Goal: Information Seeking & Learning: Learn about a topic

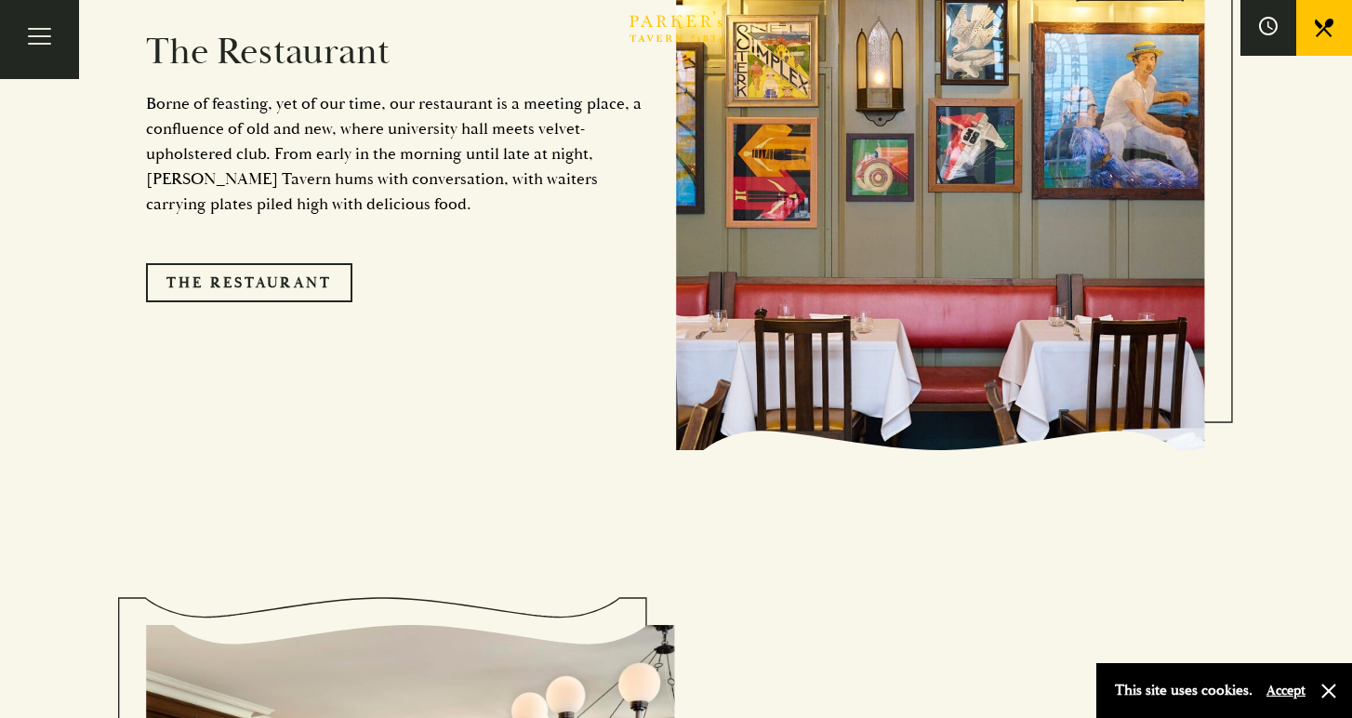
scroll to position [1654, 0]
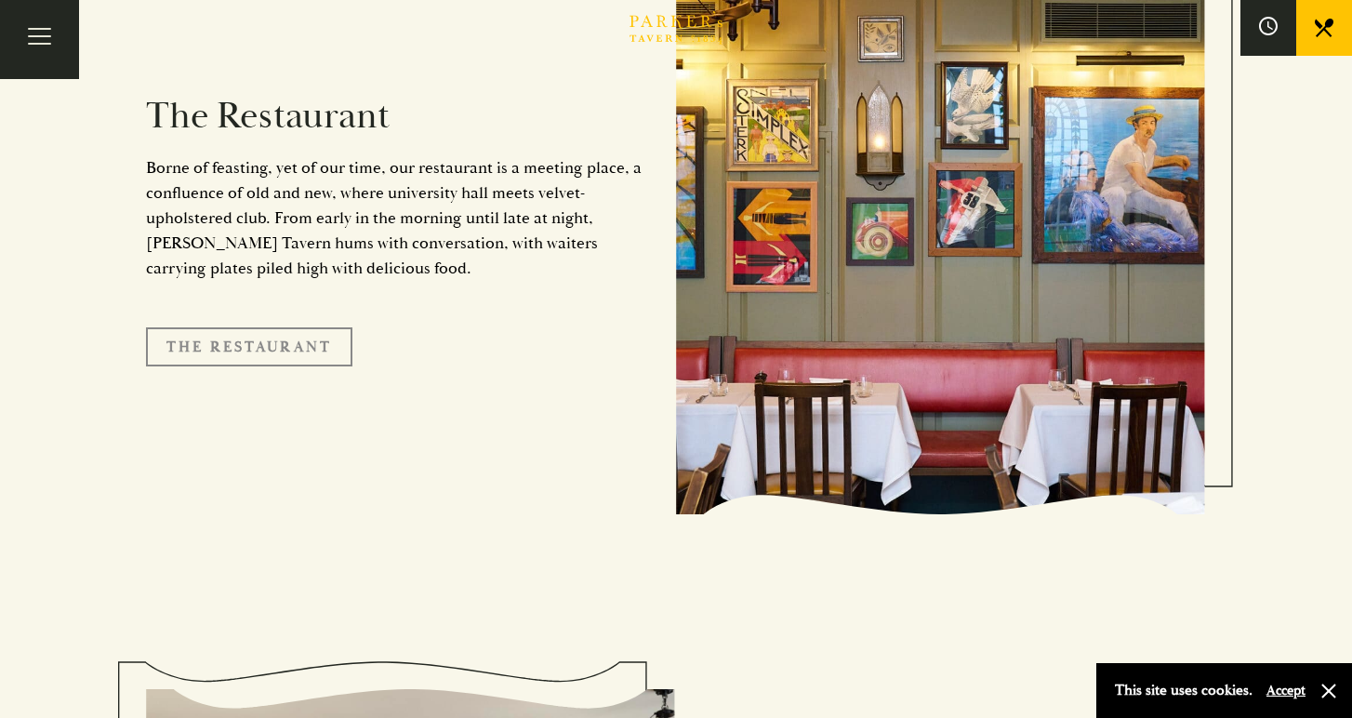
click at [249, 327] on link "The Restaurant" at bounding box center [249, 346] width 206 height 39
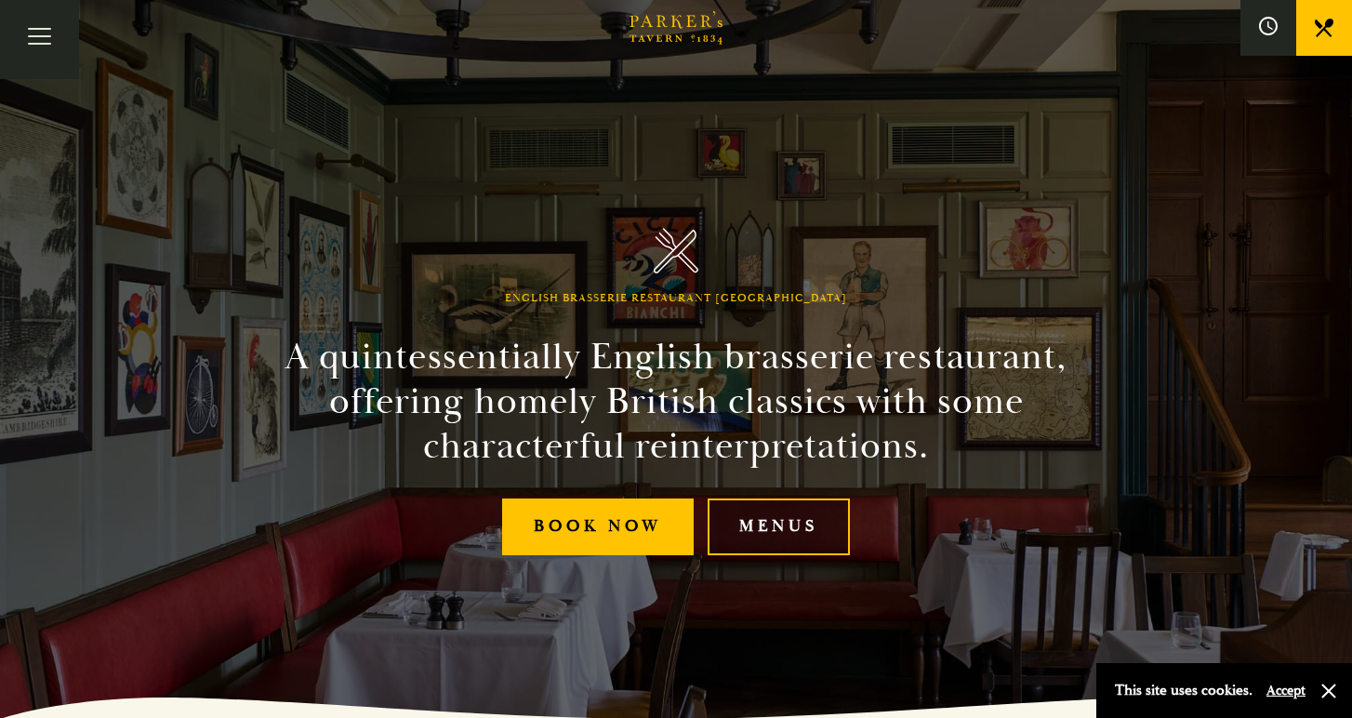
click at [759, 526] on link "Menus" at bounding box center [778, 526] width 142 height 57
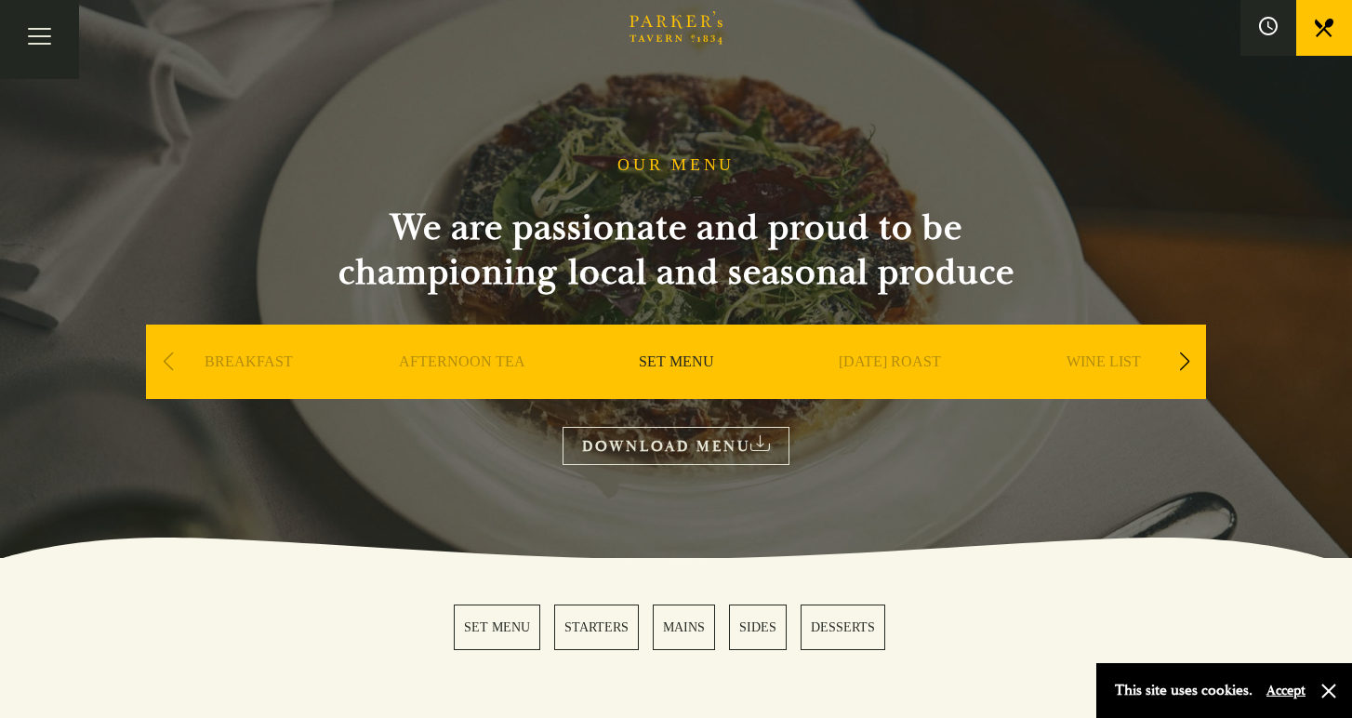
click at [682, 361] on link "SET MENU" at bounding box center [676, 389] width 75 height 74
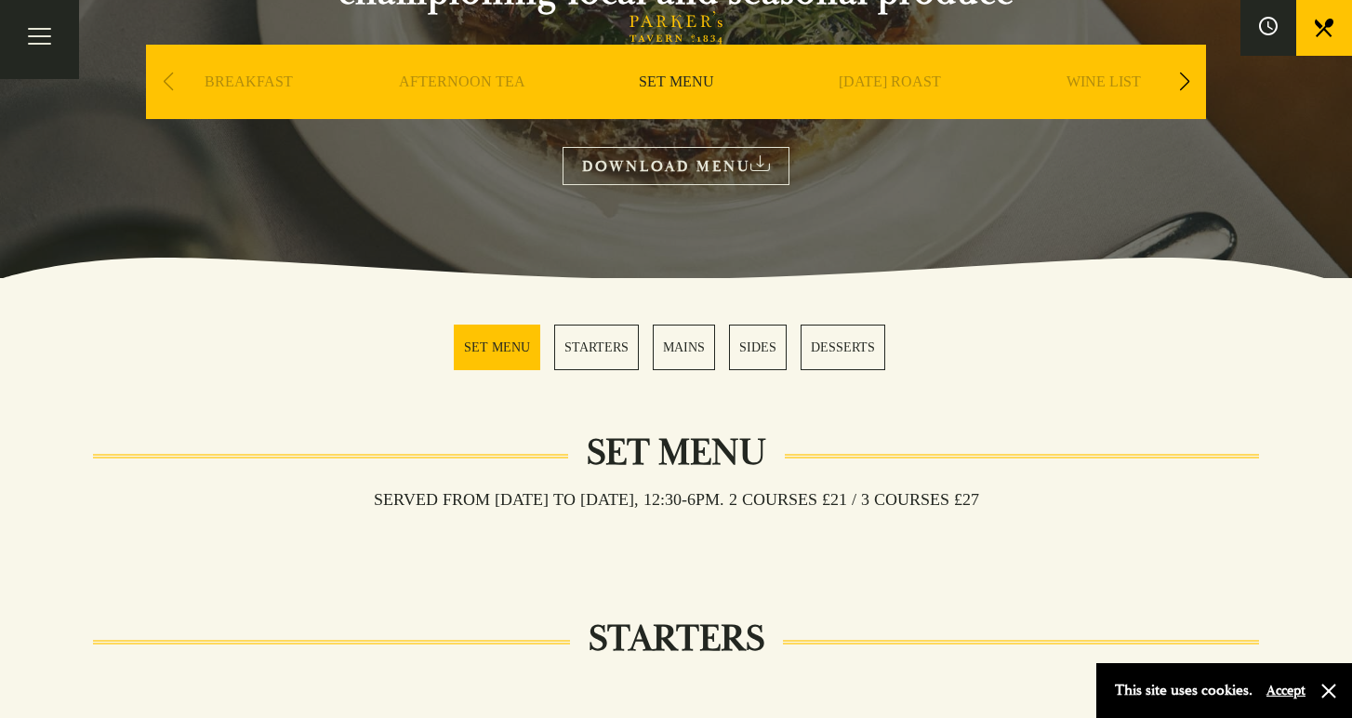
scroll to position [319, 0]
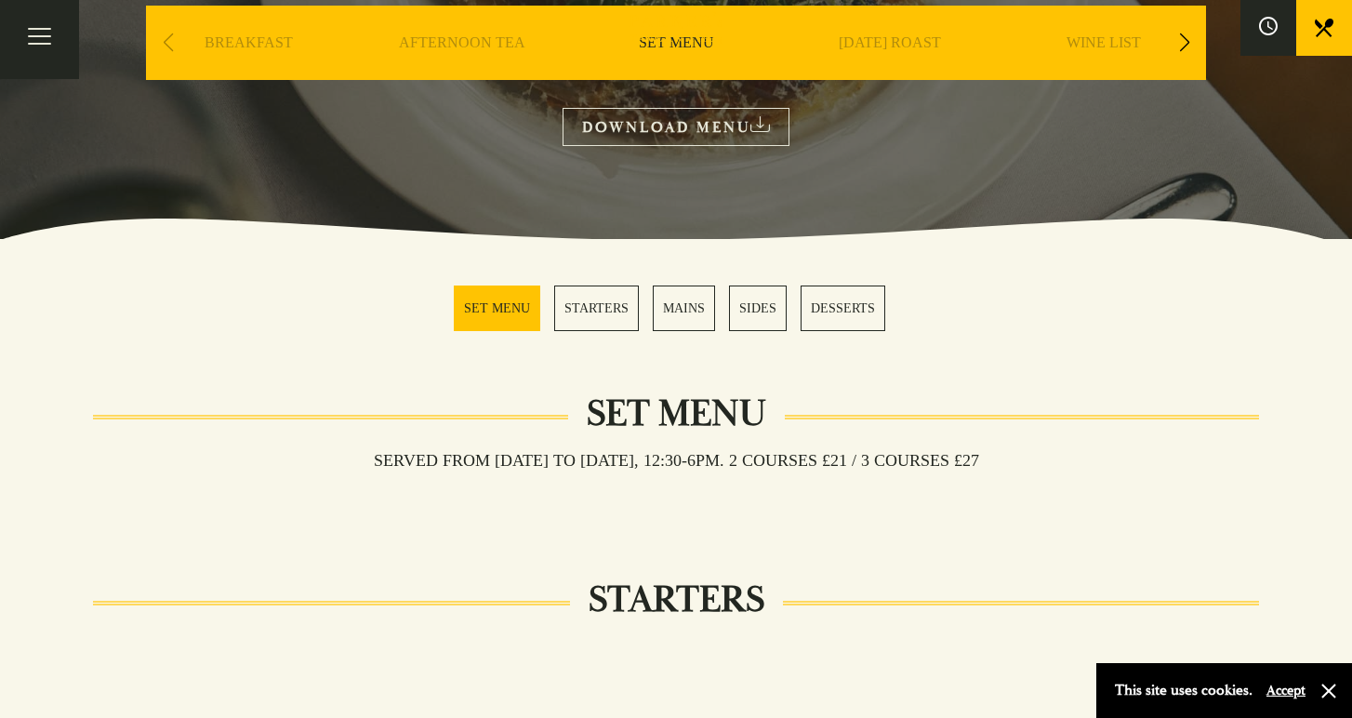
click at [696, 313] on link "MAINS" at bounding box center [684, 308] width 62 height 46
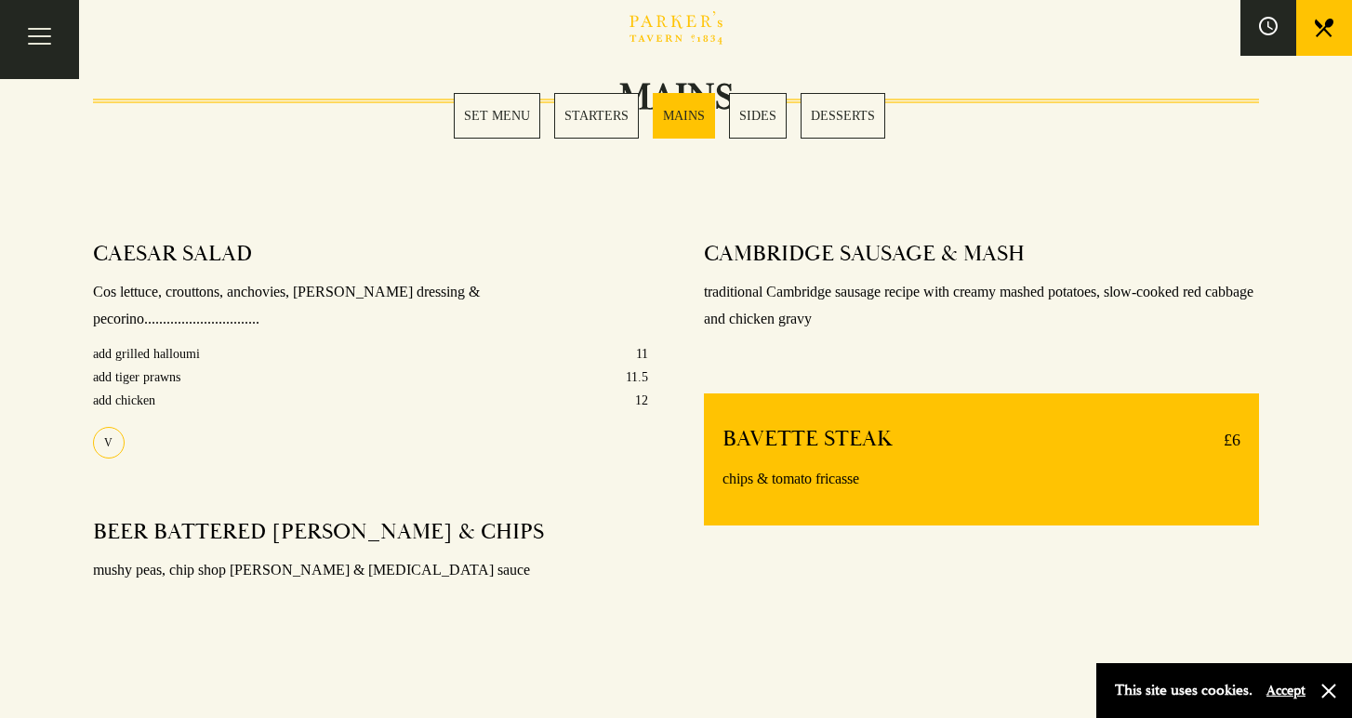
scroll to position [1384, 0]
